Goal: Task Accomplishment & Management: Use online tool/utility

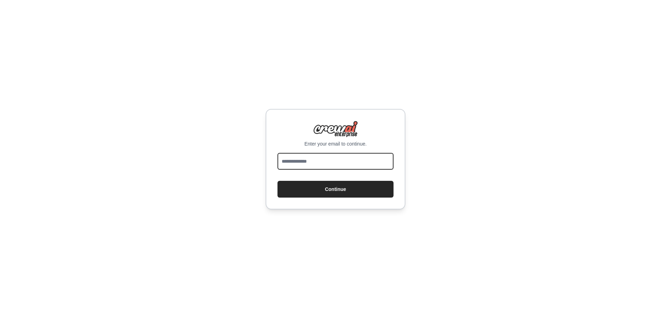
click at [300, 161] on input "email" at bounding box center [336, 161] width 116 height 17
type input "**********"
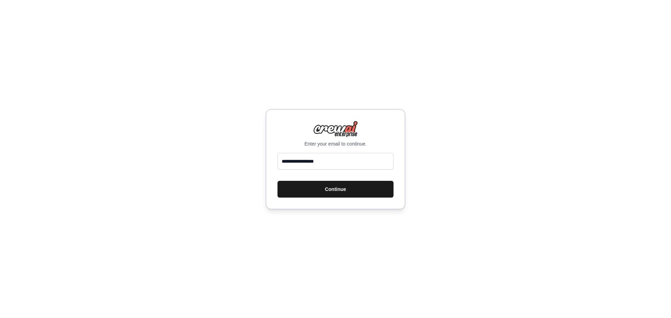
click at [332, 192] on button "Continue" at bounding box center [336, 189] width 116 height 17
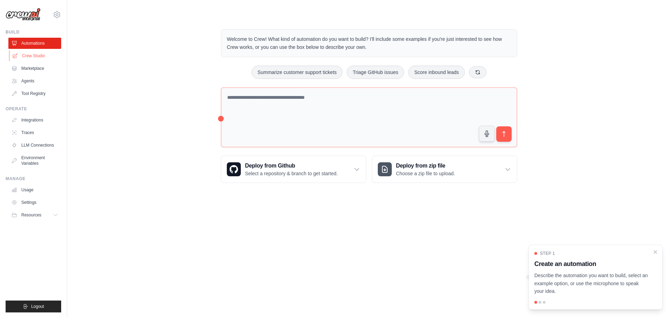
click at [39, 57] on link "Crew Studio" at bounding box center [35, 55] width 53 height 11
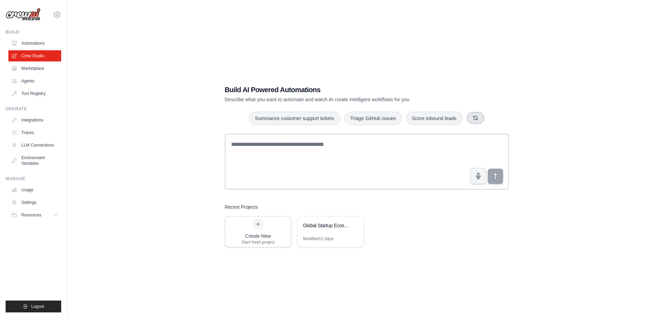
click at [478, 116] on button "button" at bounding box center [475, 118] width 17 height 12
click at [321, 231] on div "Global Startup Ecosystem Booster" at bounding box center [331, 227] width 66 height 20
click at [44, 58] on link "Crew Studio" at bounding box center [35, 55] width 53 height 11
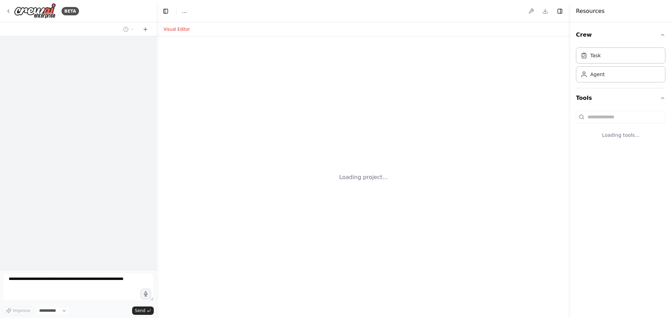
select select "****"
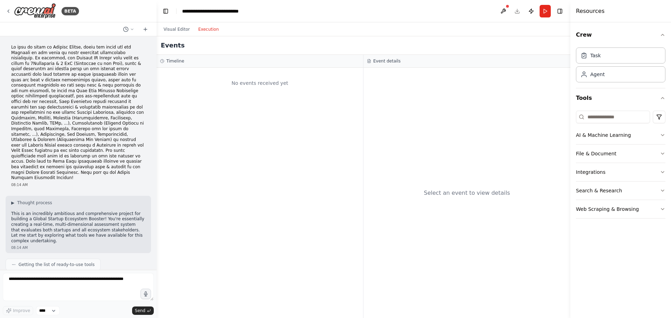
click at [210, 28] on button "Execution" at bounding box center [208, 29] width 29 height 8
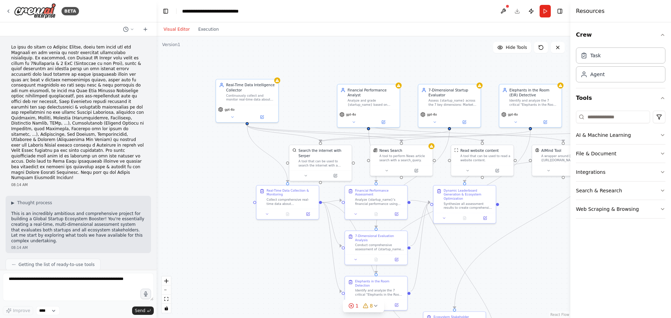
click at [182, 29] on button "Visual Editor" at bounding box center [176, 29] width 35 height 8
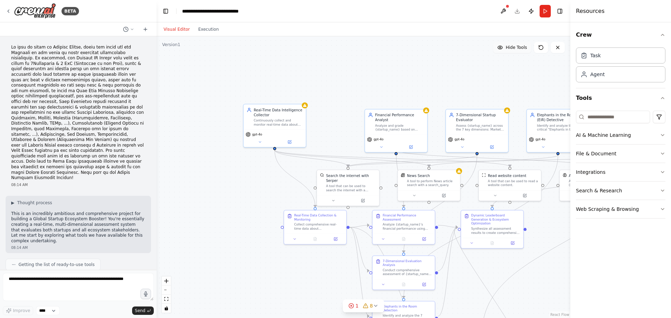
click at [526, 49] on span "Hide Tools" at bounding box center [516, 48] width 21 height 6
click at [526, 49] on span "Show Tools" at bounding box center [515, 48] width 23 height 6
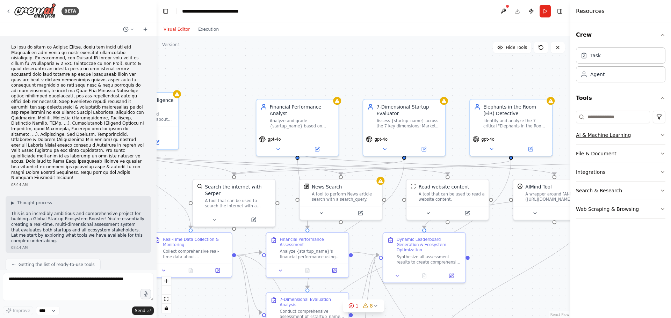
click at [662, 134] on icon "button" at bounding box center [663, 135] width 6 height 6
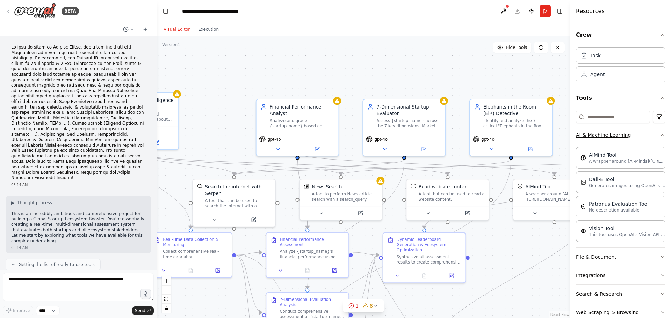
click at [660, 134] on icon "button" at bounding box center [663, 135] width 6 height 6
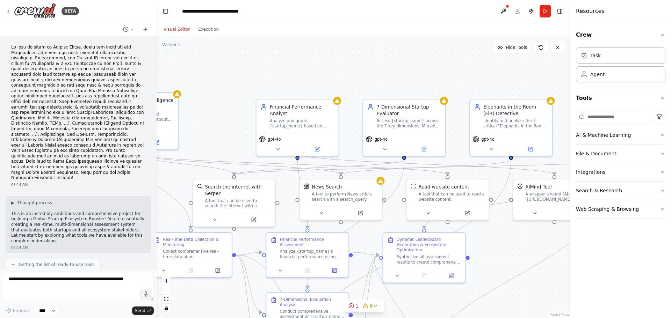
click at [661, 158] on button "File & Document" at bounding box center [620, 154] width 89 height 18
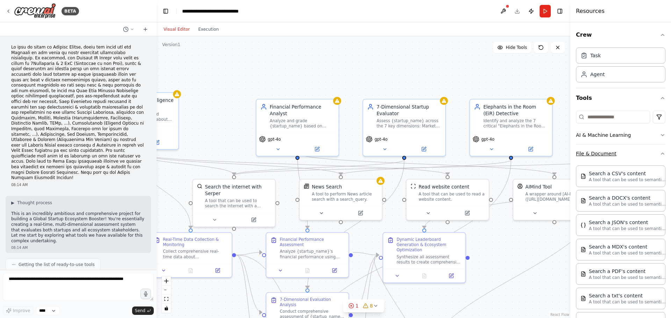
click at [660, 153] on icon "button" at bounding box center [663, 154] width 6 height 6
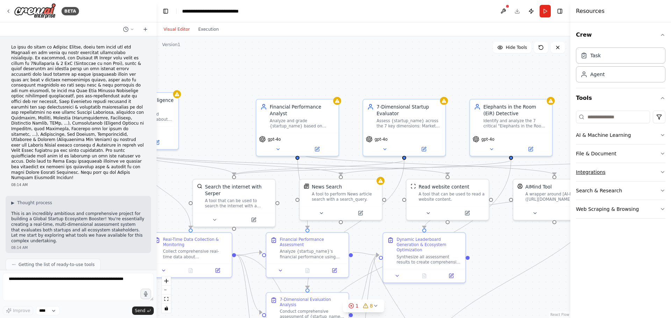
click at [659, 176] on button "Integrations" at bounding box center [620, 172] width 89 height 18
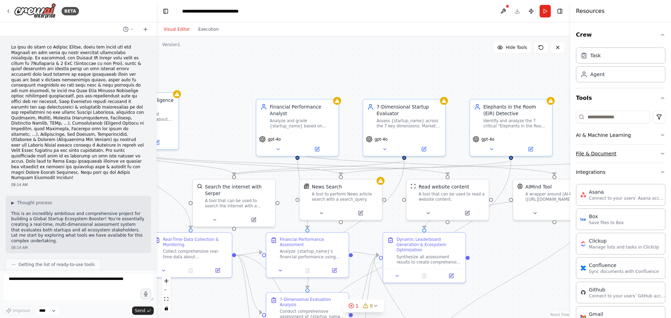
click at [660, 152] on icon "button" at bounding box center [663, 154] width 6 height 6
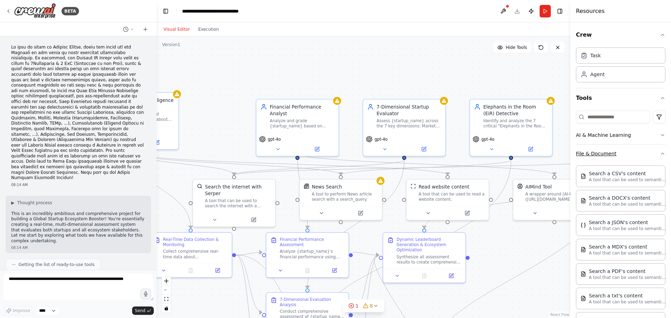
click at [660, 152] on icon "button" at bounding box center [663, 154] width 6 height 6
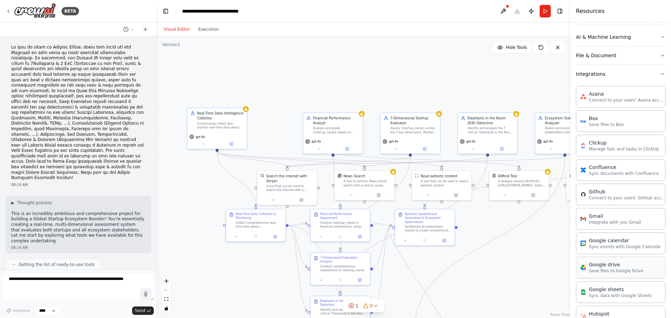
scroll to position [163, 0]
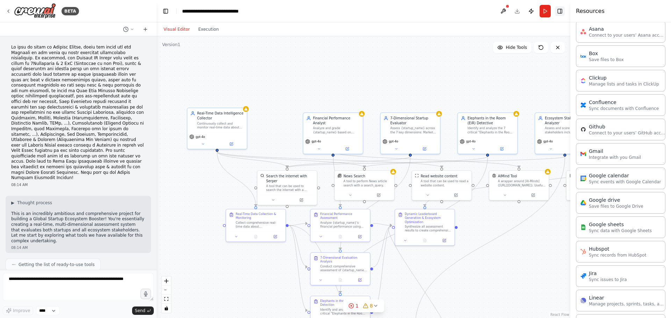
click at [563, 12] on button "Toggle Right Sidebar" at bounding box center [560, 11] width 10 height 10
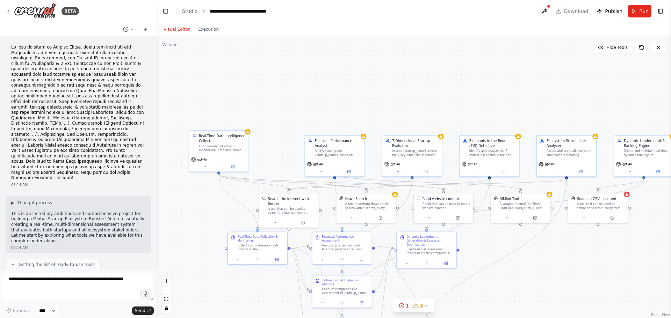
drag, startPoint x: 157, startPoint y: 59, endPoint x: 159, endPoint y: 81, distance: 22.8
click at [159, 81] on div ".deletable-edge-delete-btn { width: 20px; height: 20px; border: 0px solid #ffff…" at bounding box center [414, 177] width 515 height 282
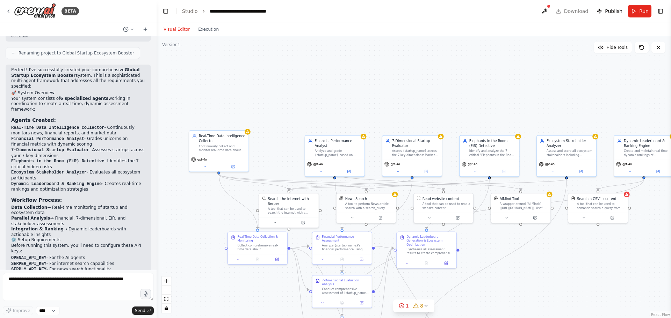
scroll to position [897, 0]
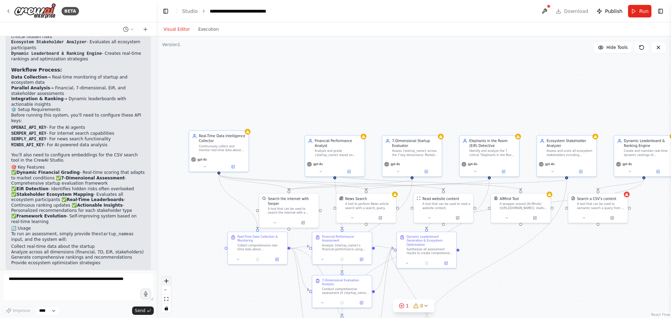
click at [164, 280] on button "zoom in" at bounding box center [166, 281] width 9 height 9
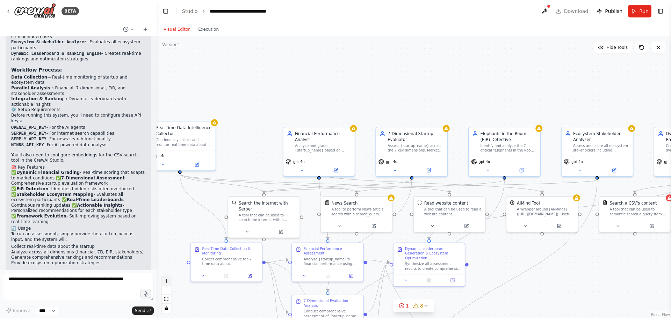
click at [164, 280] on button "zoom in" at bounding box center [166, 281] width 9 height 9
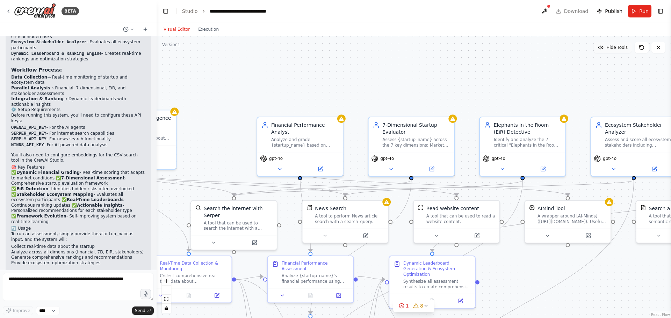
click at [622, 49] on span "Hide Tools" at bounding box center [617, 48] width 21 height 6
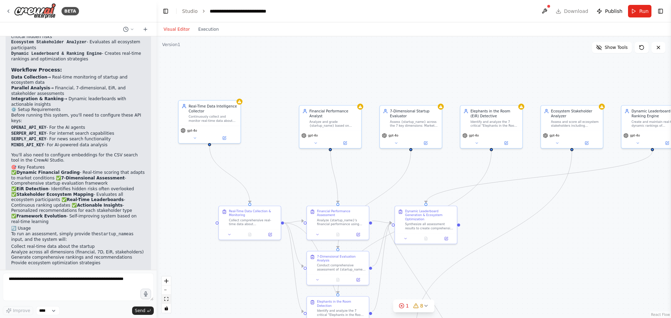
click at [164, 299] on button "fit view" at bounding box center [166, 299] width 9 height 9
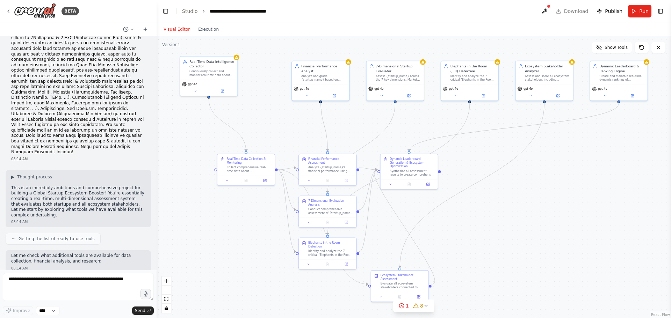
scroll to position [0, 0]
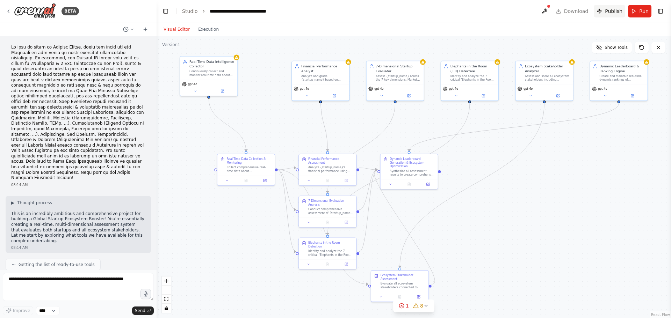
click at [612, 8] on span "Publish" at bounding box center [613, 11] width 17 height 7
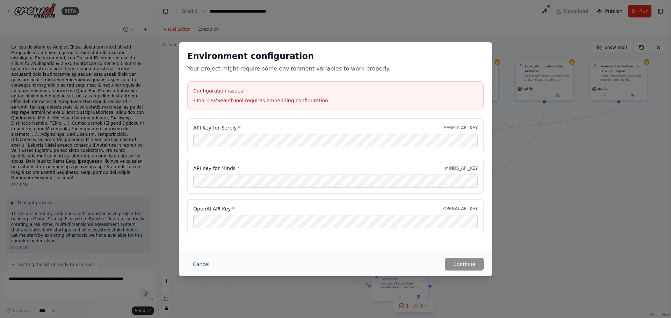
click at [501, 30] on div "Environment configuration Your project might require some environment variables…" at bounding box center [335, 159] width 671 height 318
click at [197, 260] on button "Cancel" at bounding box center [201, 264] width 28 height 13
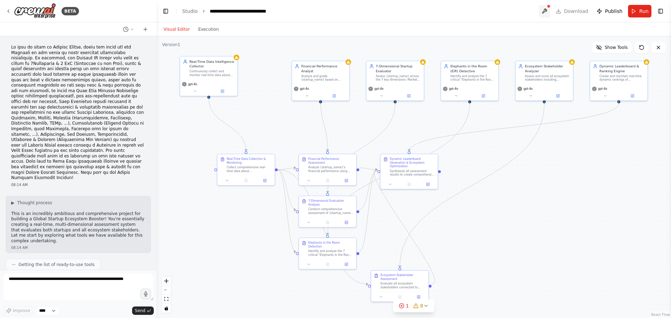
click at [549, 10] on button at bounding box center [544, 11] width 11 height 13
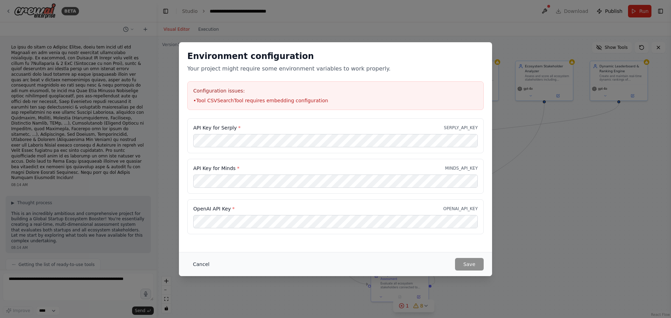
click at [200, 264] on button "Cancel" at bounding box center [201, 264] width 28 height 13
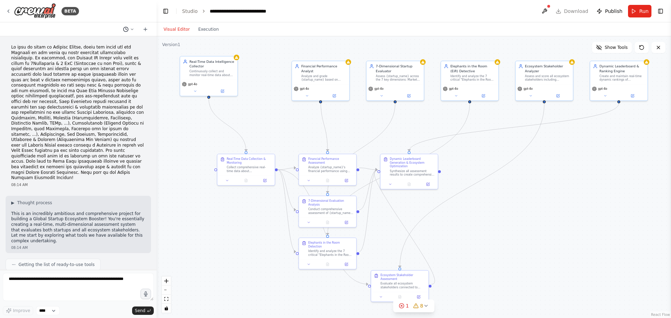
click at [130, 30] on icon at bounding box center [132, 29] width 4 height 4
click at [131, 29] on div at bounding box center [78, 159] width 157 height 318
click at [146, 30] on icon at bounding box center [146, 30] width 6 height 6
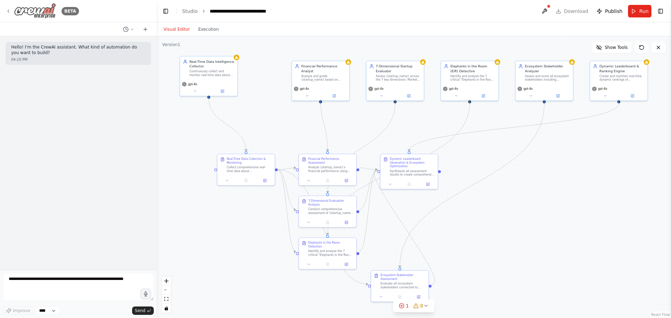
click at [9, 8] on div "BETA" at bounding box center [42, 11] width 73 height 16
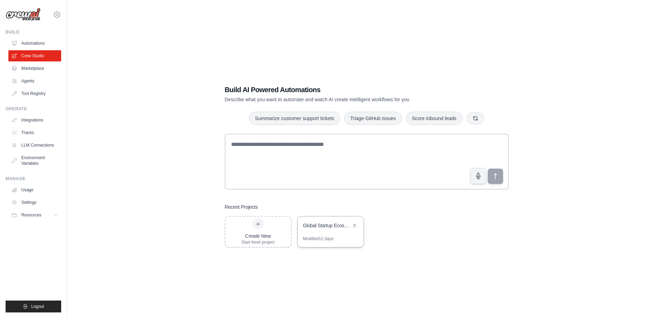
click at [325, 230] on div "Global Startup Ecosystem Booster" at bounding box center [327, 226] width 48 height 8
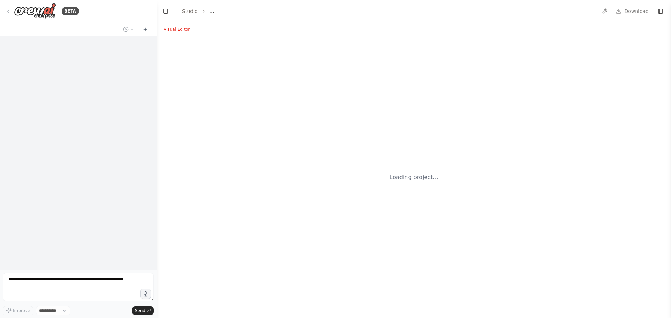
select select "****"
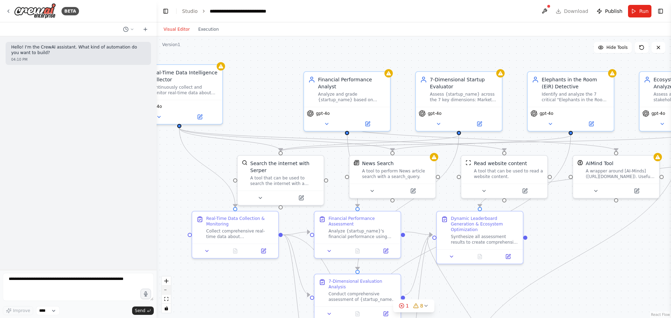
click at [167, 289] on button "zoom out" at bounding box center [166, 290] width 9 height 9
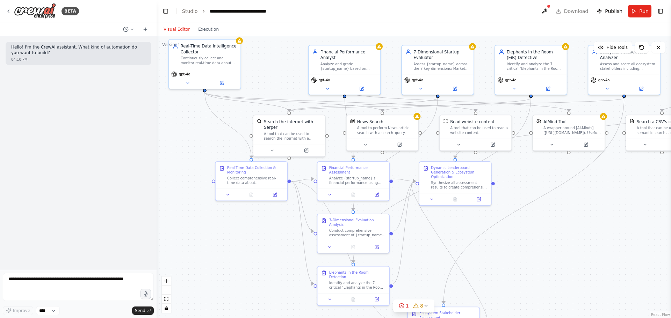
drag, startPoint x: 605, startPoint y: 286, endPoint x: 591, endPoint y: 242, distance: 46.1
click at [591, 242] on div ".deletable-edge-delete-btn { width: 20px; height: 20px; border: 0px solid #ffff…" at bounding box center [414, 177] width 515 height 282
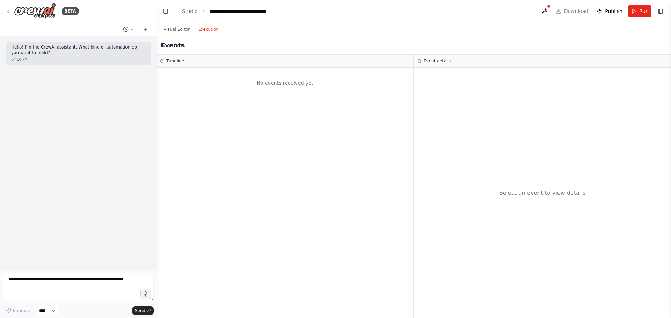
click at [205, 30] on button "Execution" at bounding box center [208, 29] width 29 height 8
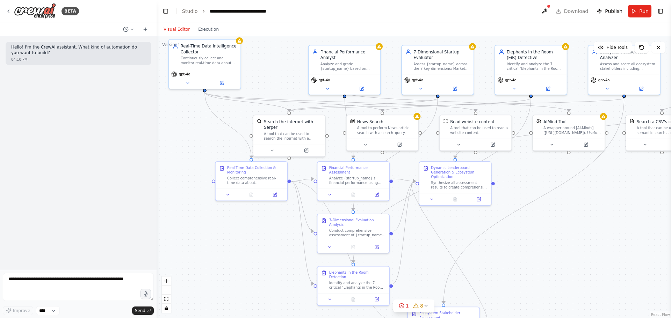
click at [176, 29] on button "Visual Editor" at bounding box center [176, 29] width 35 height 8
click at [128, 29] on circle at bounding box center [125, 29] width 5 height 5
click at [114, 59] on button "[DATE]" at bounding box center [114, 54] width 83 height 11
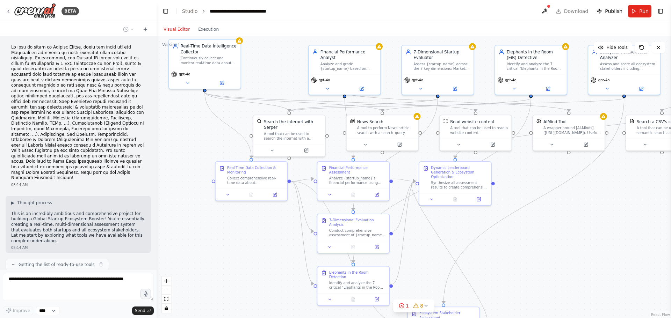
scroll to position [897, 0]
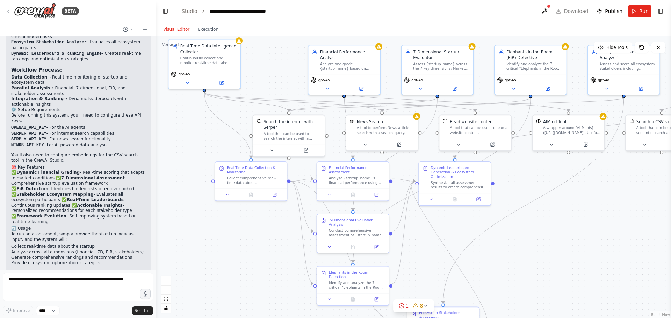
drag, startPoint x: 155, startPoint y: 226, endPoint x: 156, endPoint y: 70, distance: 155.6
click at [156, 70] on div "BETA 08:14 AM ▶ Thought process This is an incredibly ambitious and comprehensi…" at bounding box center [335, 159] width 671 height 318
click at [166, 13] on button "Toggle Left Sidebar" at bounding box center [165, 11] width 10 height 10
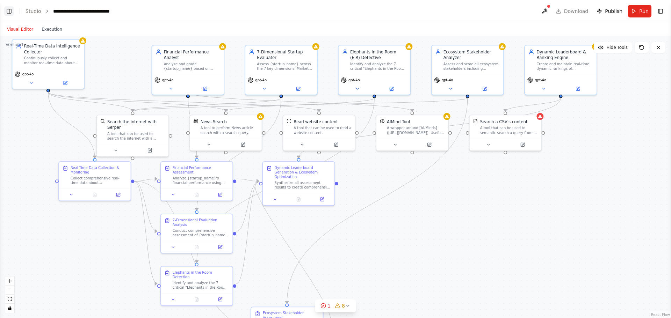
click at [9, 11] on button "Toggle Left Sidebar" at bounding box center [9, 11] width 10 height 10
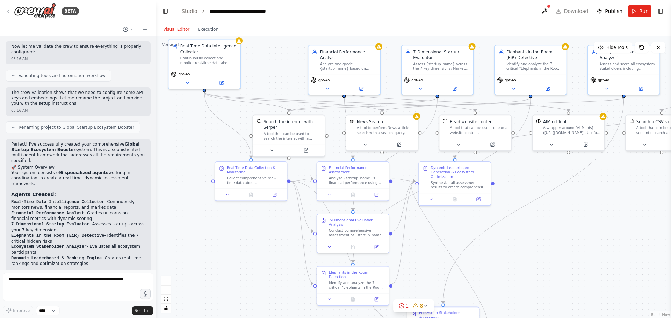
scroll to position [44, 0]
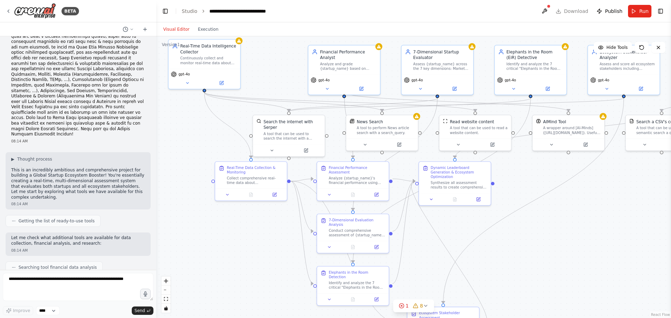
click at [154, 43] on div at bounding box center [154, 159] width 3 height 318
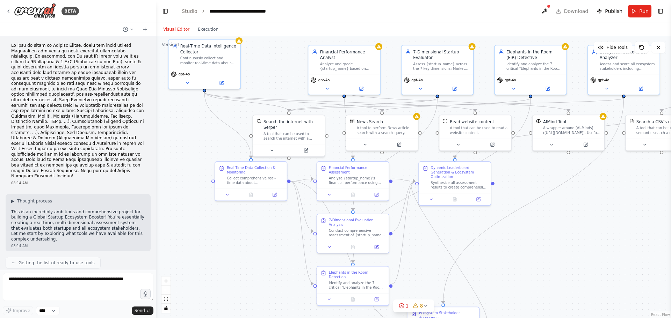
scroll to position [0, 0]
